Goal: Understand process/instructions

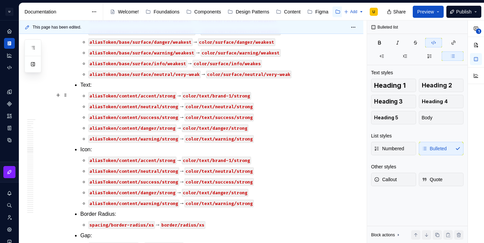
scroll to position [13577, 0]
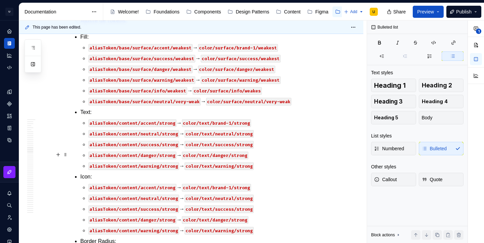
copy p "→"
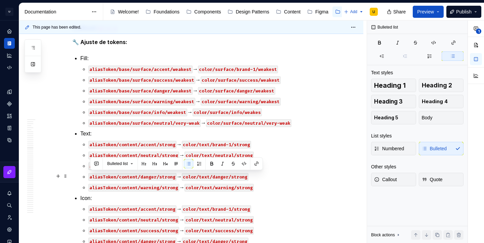
drag, startPoint x: 112, startPoint y: 186, endPoint x: 91, endPoint y: 177, distance: 23.1
copy ul "32px → 48px →"
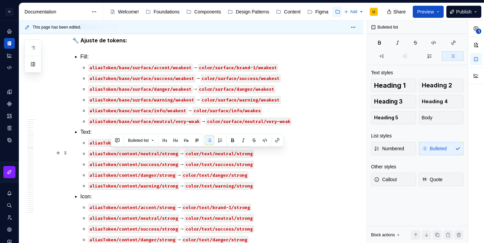
drag, startPoint x: 149, startPoint y: 151, endPoint x: 112, endPoint y: 154, distance: 37.7
click at [267, 141] on button "button" at bounding box center [264, 140] width 9 height 9
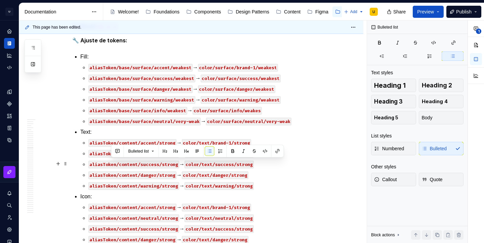
drag, startPoint x: 155, startPoint y: 163, endPoint x: 112, endPoint y: 164, distance: 43.0
click at [263, 148] on button "button" at bounding box center [264, 150] width 9 height 9
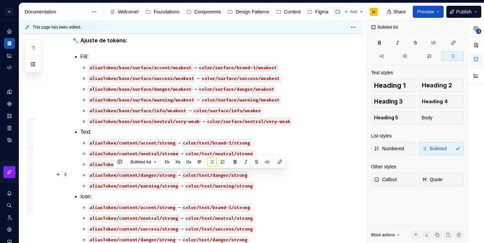
drag, startPoint x: 159, startPoint y: 177, endPoint x: 113, endPoint y: 176, distance: 46.0
click at [265, 159] on button "button" at bounding box center [267, 161] width 9 height 9
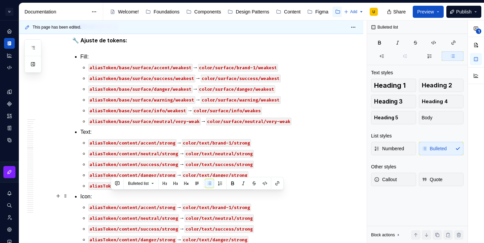
drag, startPoint x: 152, startPoint y: 197, endPoint x: 111, endPoint y: 196, distance: 41.3
click at [265, 181] on button "button" at bounding box center [264, 183] width 9 height 9
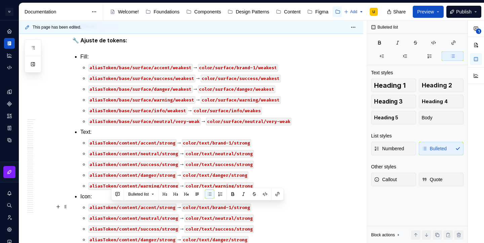
drag, startPoint x: 156, startPoint y: 206, endPoint x: 111, endPoint y: 208, distance: 44.7
click at [267, 192] on button "button" at bounding box center [264, 193] width 9 height 9
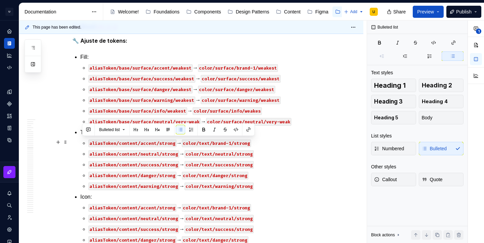
drag, startPoint x: 100, startPoint y: 143, endPoint x: 82, endPoint y: 143, distance: 18.1
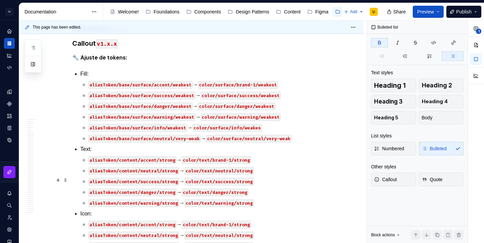
scroll to position [13577, 0]
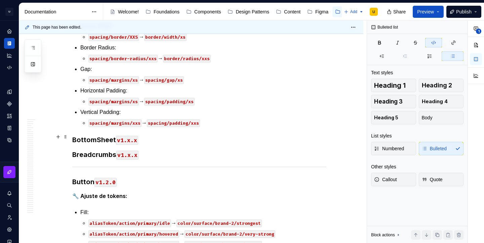
scroll to position [12861, 0]
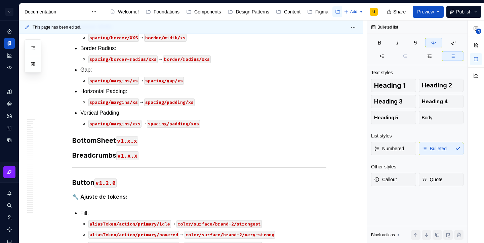
type textarea "*"
